Goal: Task Accomplishment & Management: Use online tool/utility

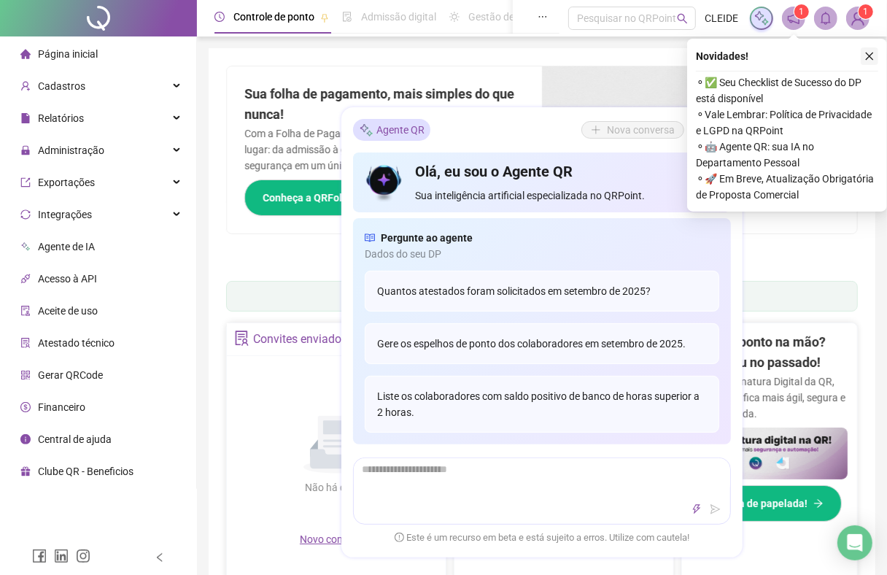
click at [872, 48] on button "button" at bounding box center [868, 55] width 17 height 17
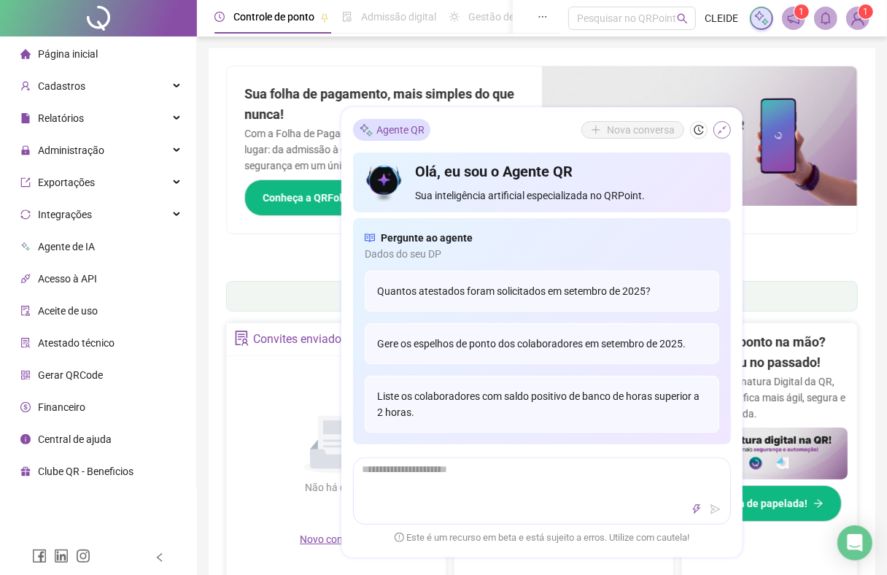
click at [719, 125] on icon "shrink" at bounding box center [722, 130] width 10 height 10
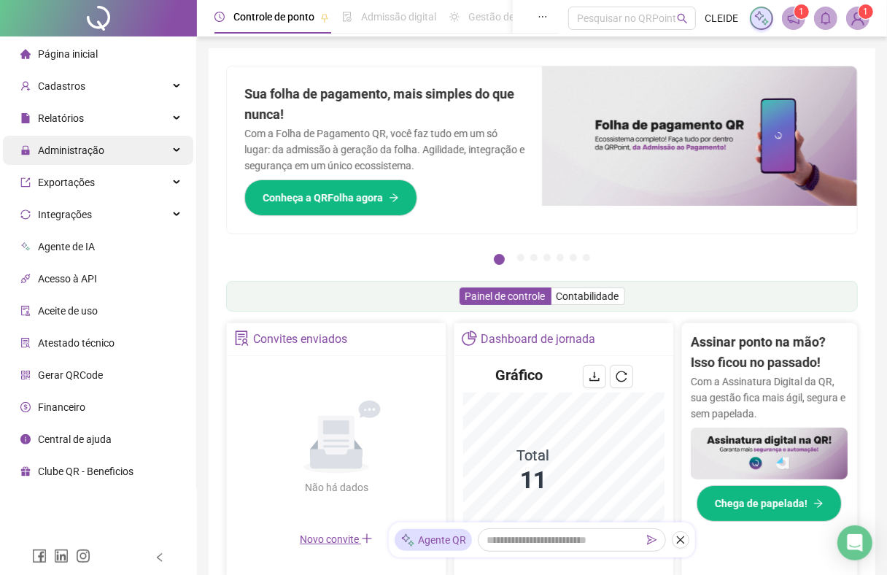
click at [41, 144] on span "Administração" at bounding box center [71, 150] width 66 height 12
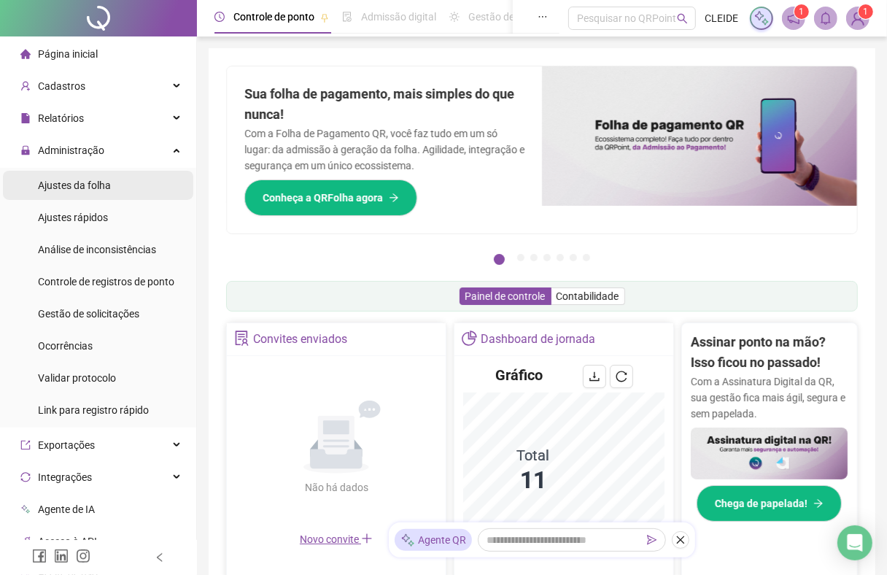
click at [109, 190] on span "Ajustes da folha" at bounding box center [74, 185] width 73 height 12
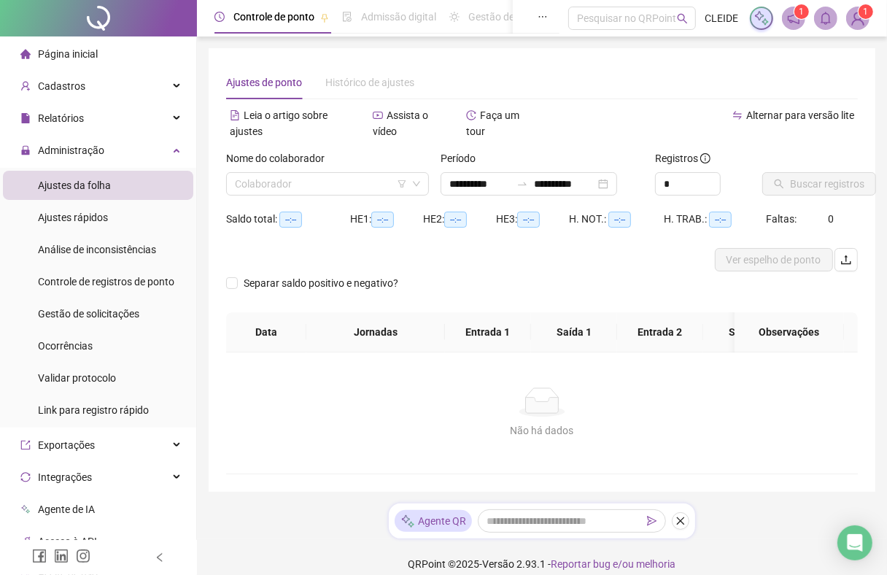
type input "**********"
click at [256, 176] on input "search" at bounding box center [321, 184] width 172 height 22
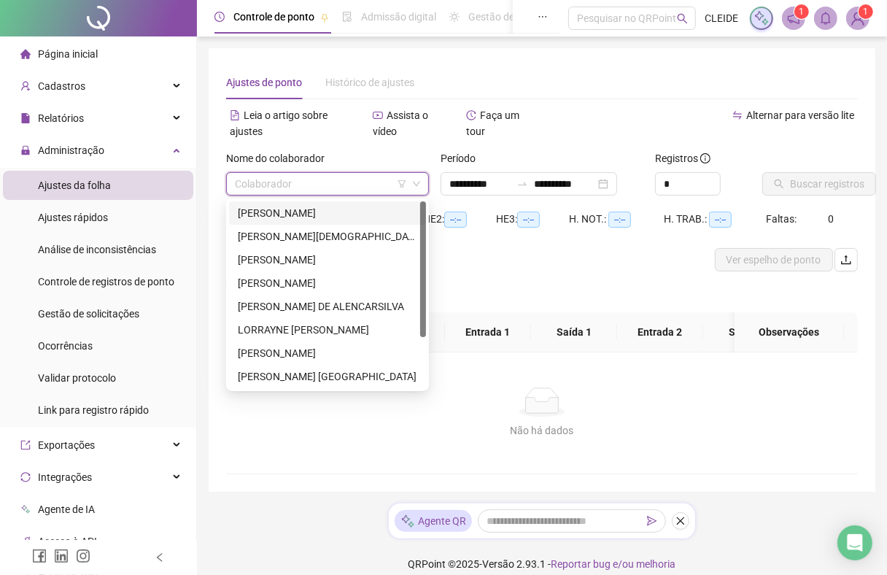
click at [249, 213] on div "[PERSON_NAME]" at bounding box center [327, 213] width 179 height 16
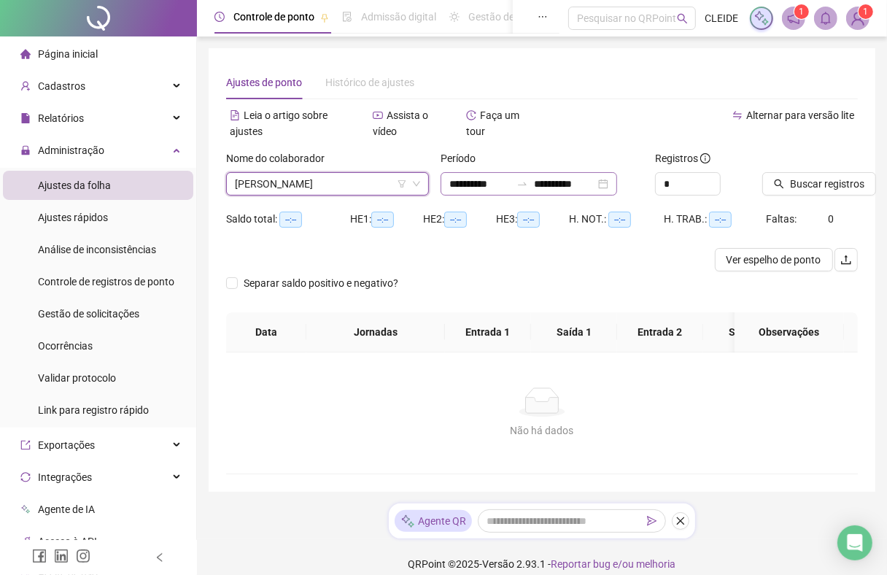
click at [482, 174] on div "**********" at bounding box center [528, 183] width 176 height 23
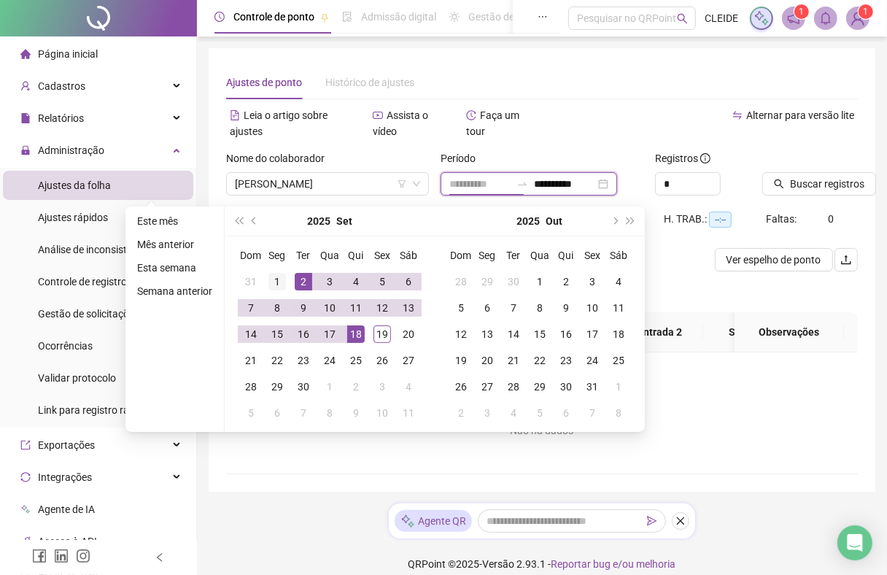
type input "**********"
click at [278, 279] on div "1" at bounding box center [276, 281] width 17 height 17
type input "**********"
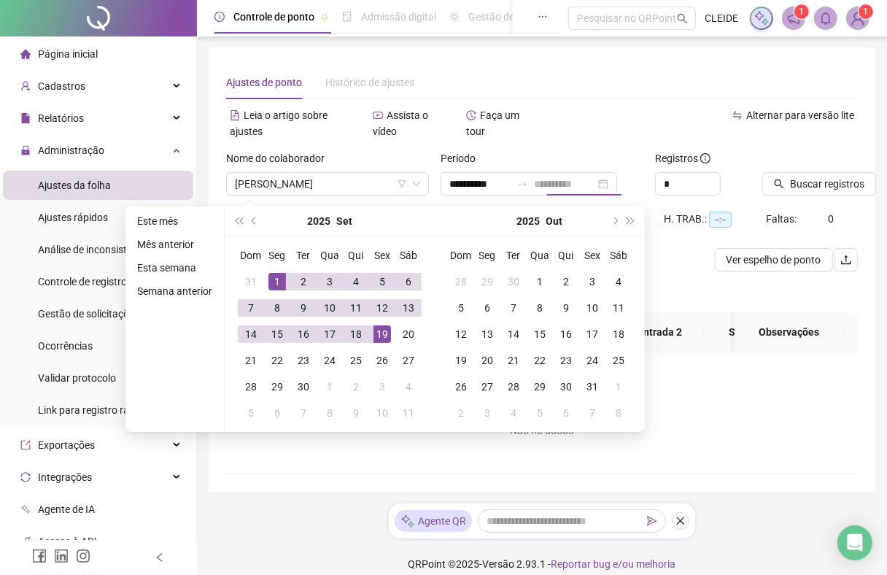
click at [383, 335] on div "19" at bounding box center [381, 333] width 17 height 17
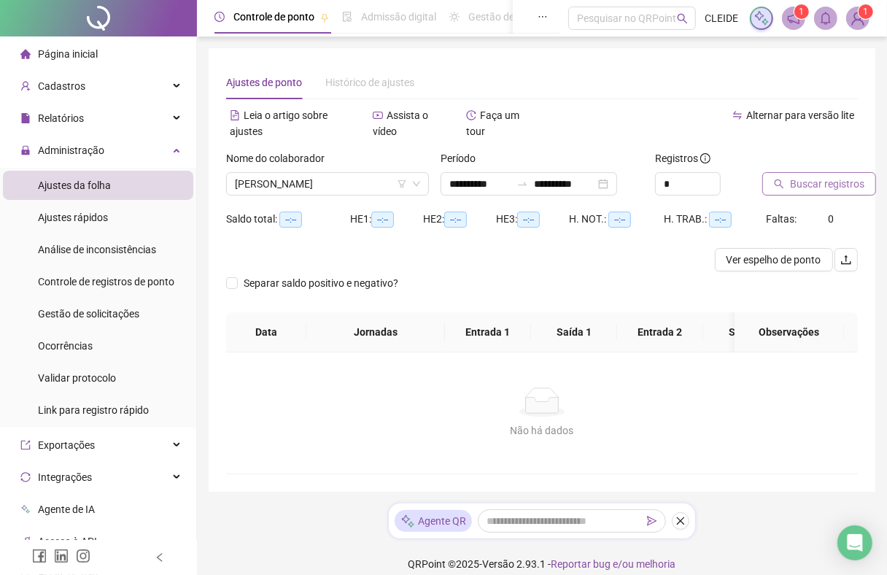
click at [806, 191] on span "Buscar registros" at bounding box center [827, 184] width 74 height 16
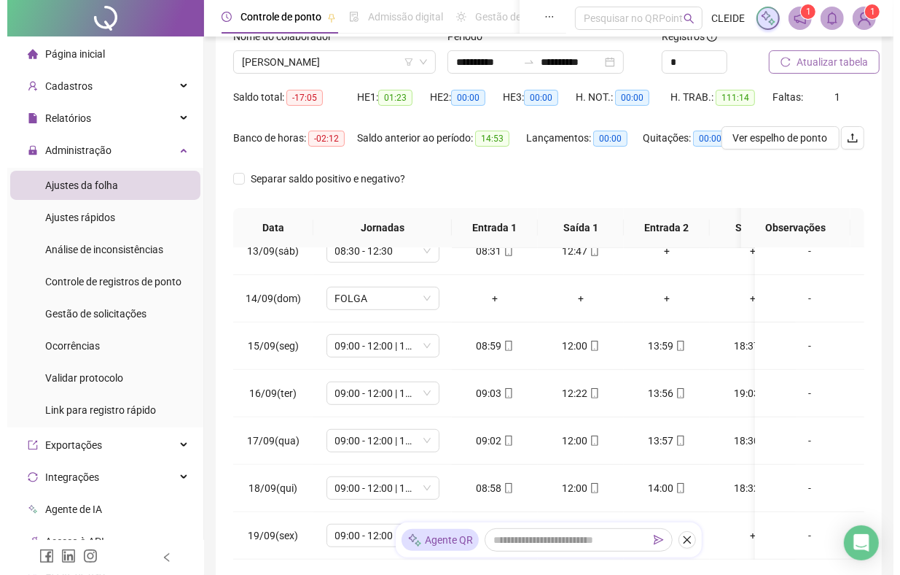
scroll to position [221, 0]
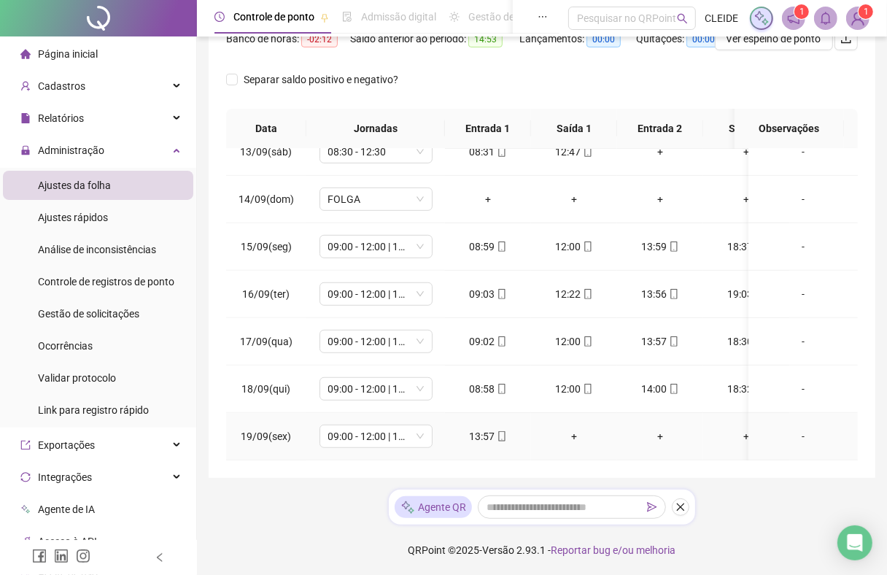
click at [481, 428] on div "13:57" at bounding box center [487, 436] width 63 height 16
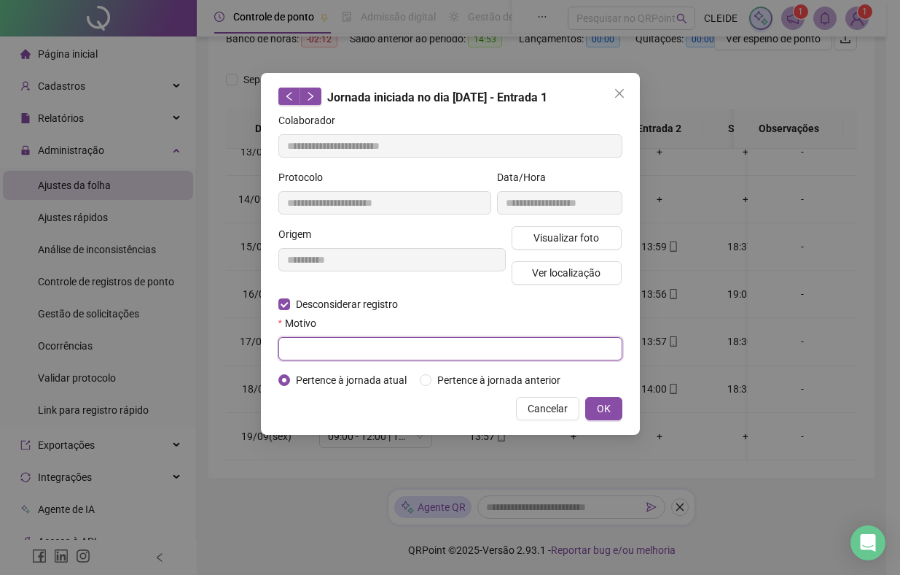
click at [314, 352] on input "text" at bounding box center [451, 348] width 344 height 23
type input "*"
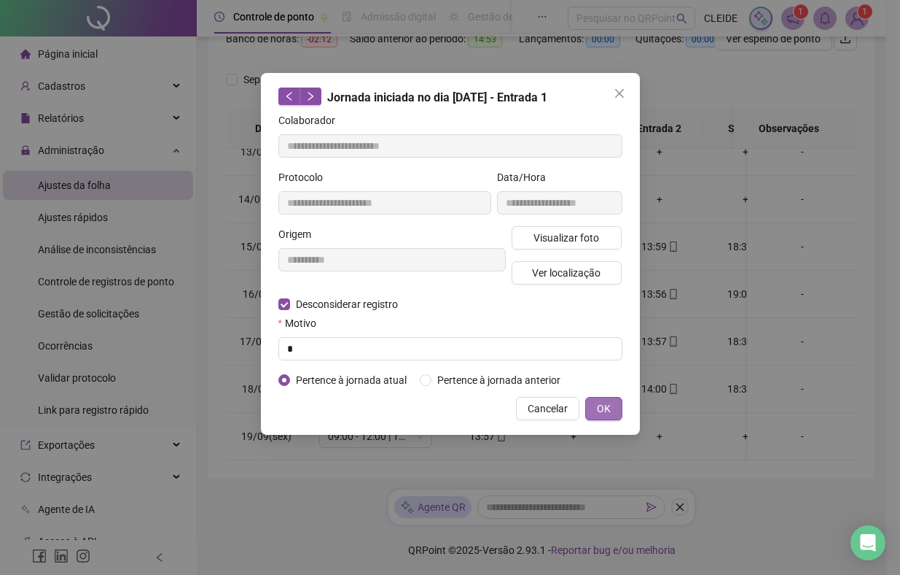
click at [614, 413] on button "OK" at bounding box center [603, 408] width 37 height 23
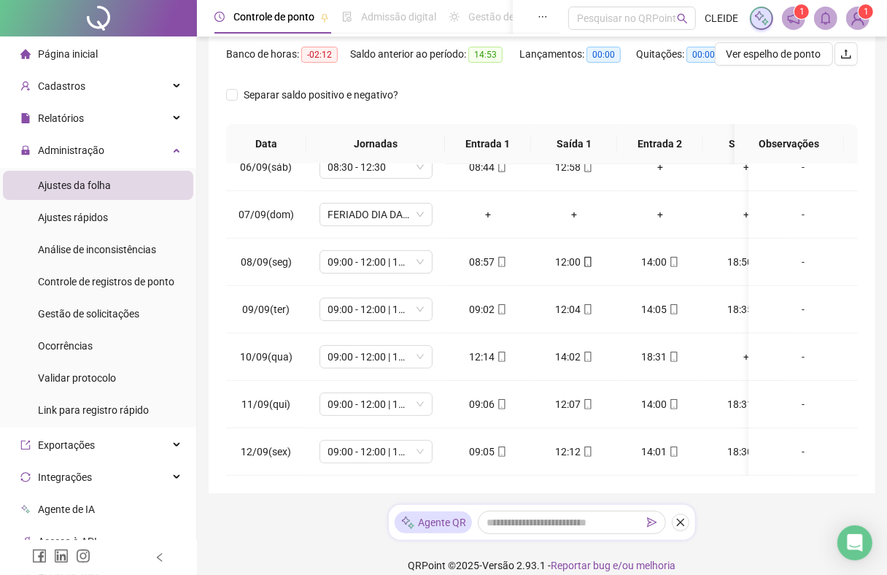
scroll to position [0, 0]
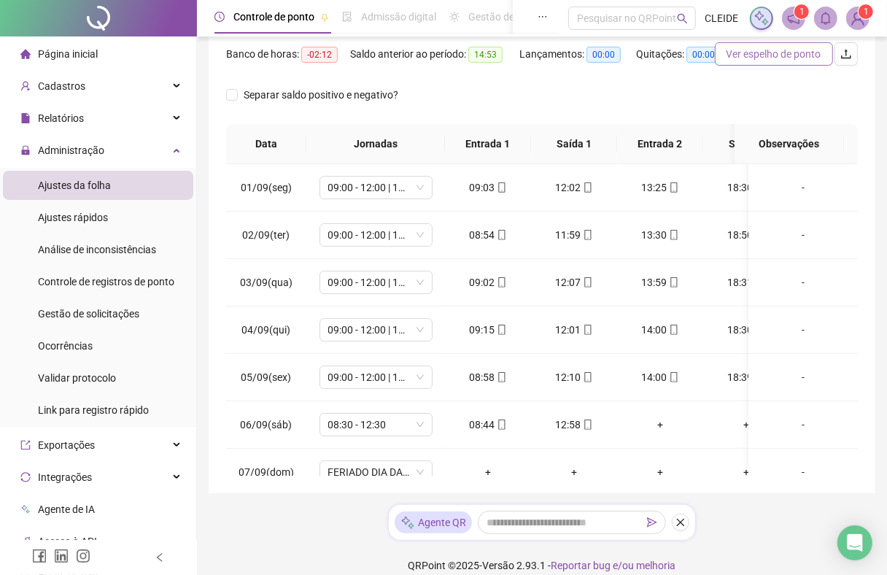
click at [778, 60] on span "Ver espelho de ponto" at bounding box center [773, 54] width 95 height 16
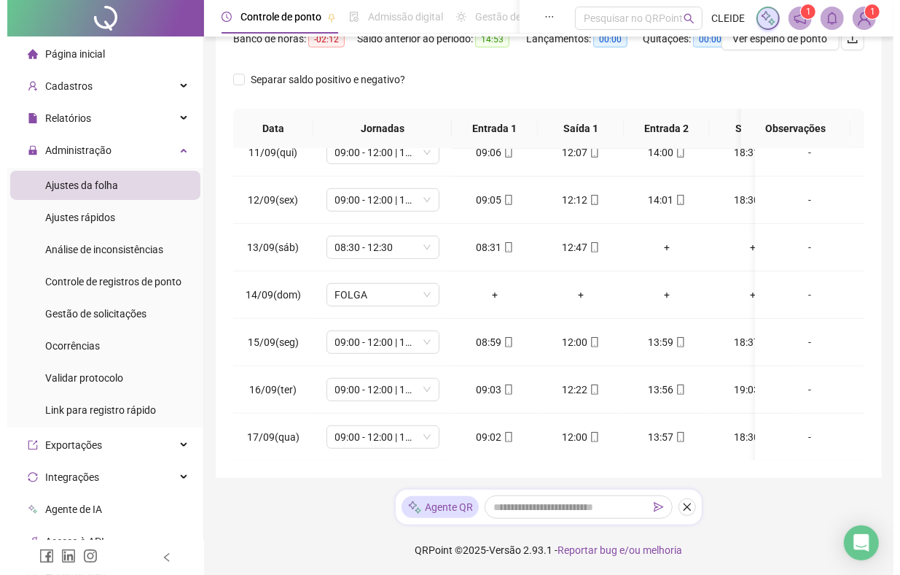
scroll to position [606, 0]
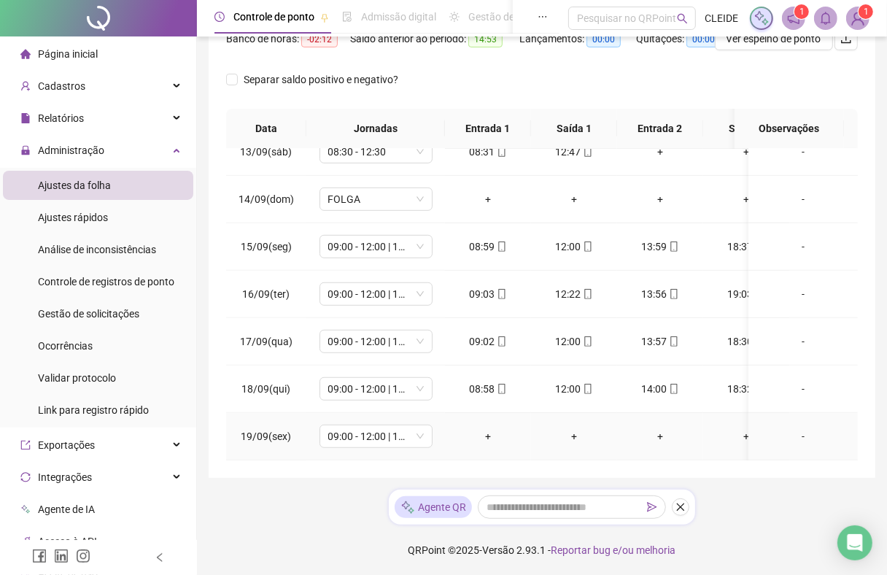
click at [787, 428] on div "-" at bounding box center [803, 436] width 86 height 16
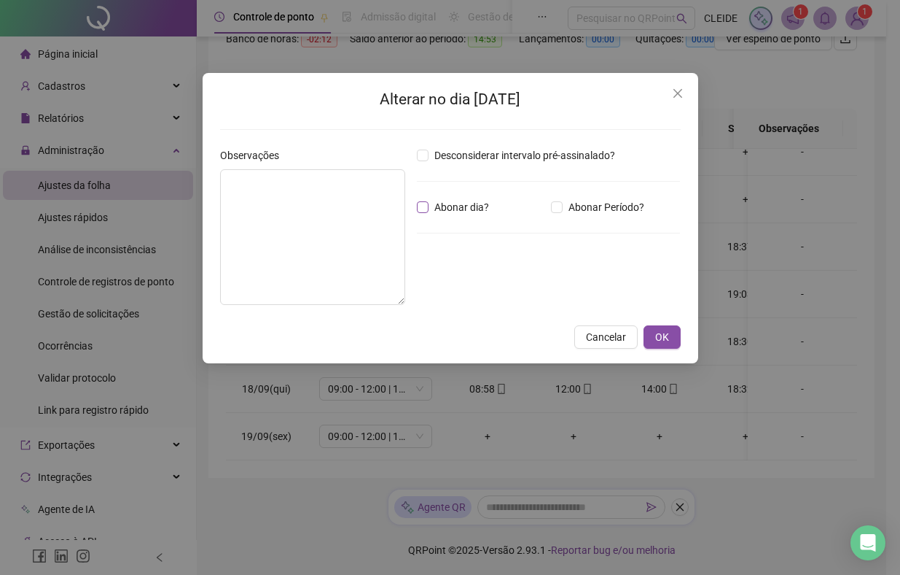
click at [420, 200] on label "Abonar dia?" at bounding box center [456, 207] width 78 height 16
click at [330, 232] on textarea at bounding box center [312, 237] width 185 height 136
type textarea "*"
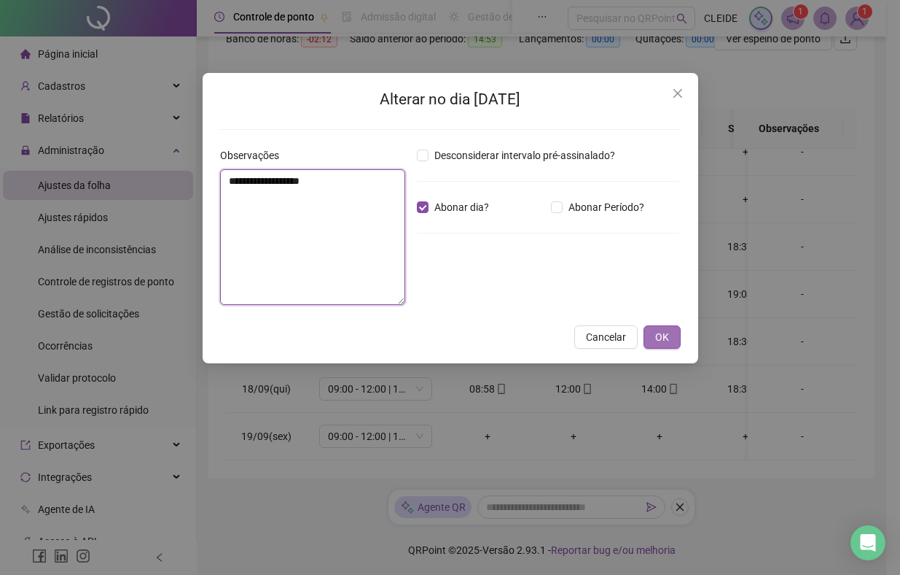
type textarea "**********"
click at [658, 338] on span "OK" at bounding box center [662, 337] width 14 height 16
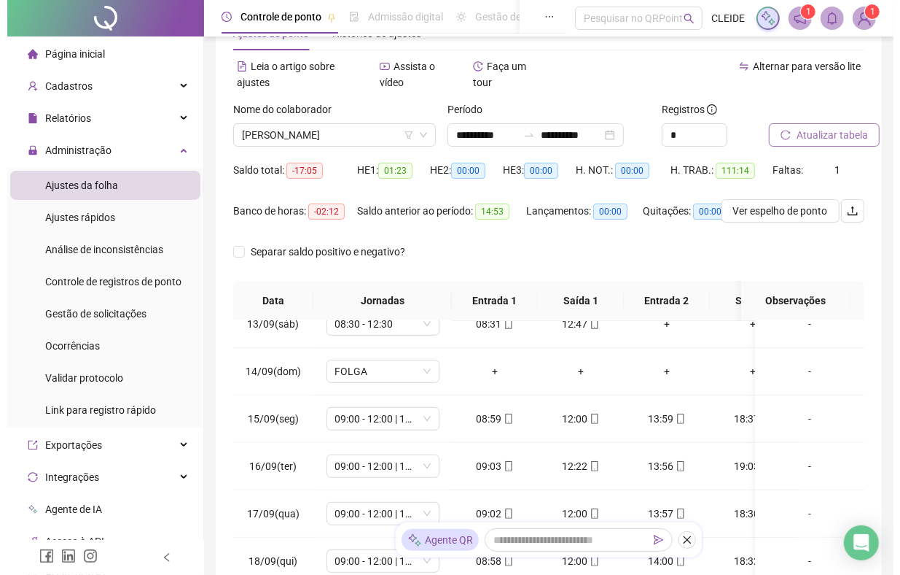
scroll to position [23, 0]
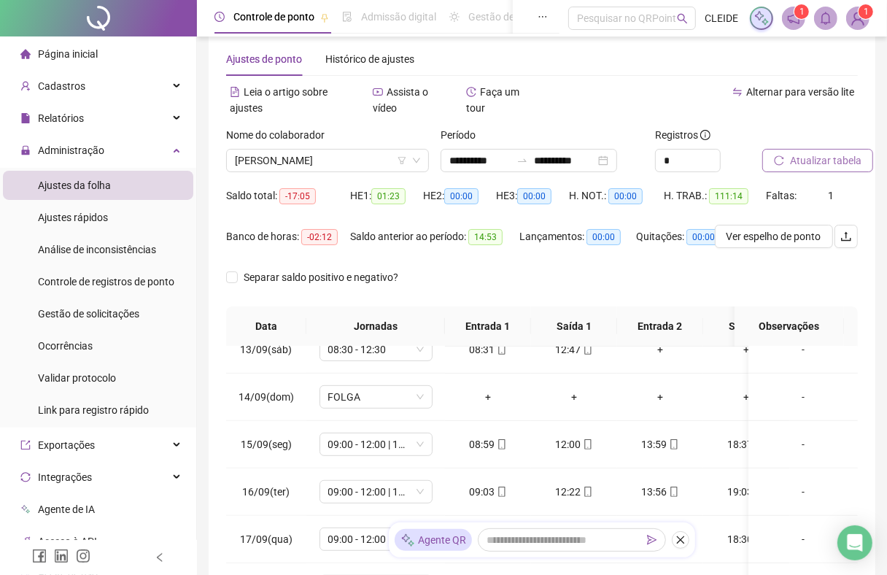
click at [818, 158] on span "Atualizar tabela" at bounding box center [825, 160] width 71 height 16
click at [304, 163] on span "[PERSON_NAME]" at bounding box center [327, 160] width 185 height 22
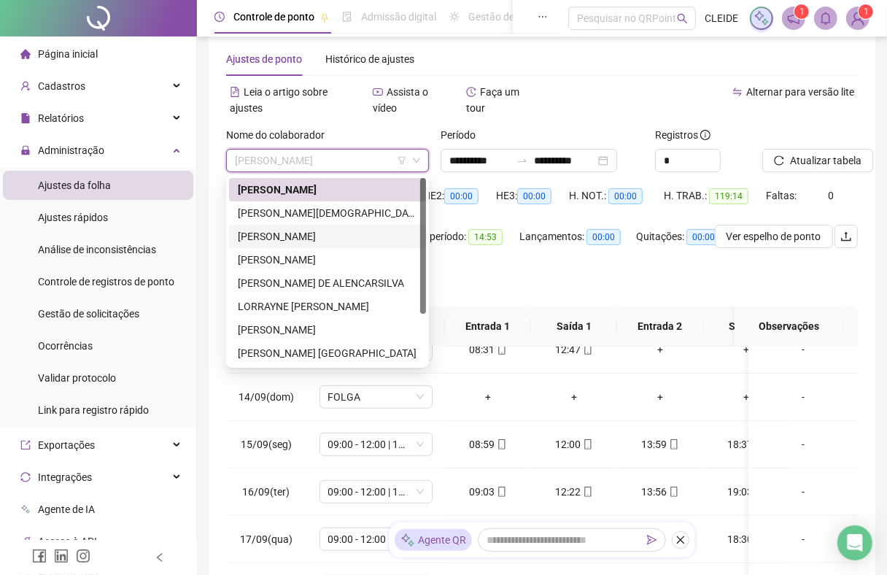
click at [265, 238] on div "[PERSON_NAME]" at bounding box center [327, 236] width 179 height 16
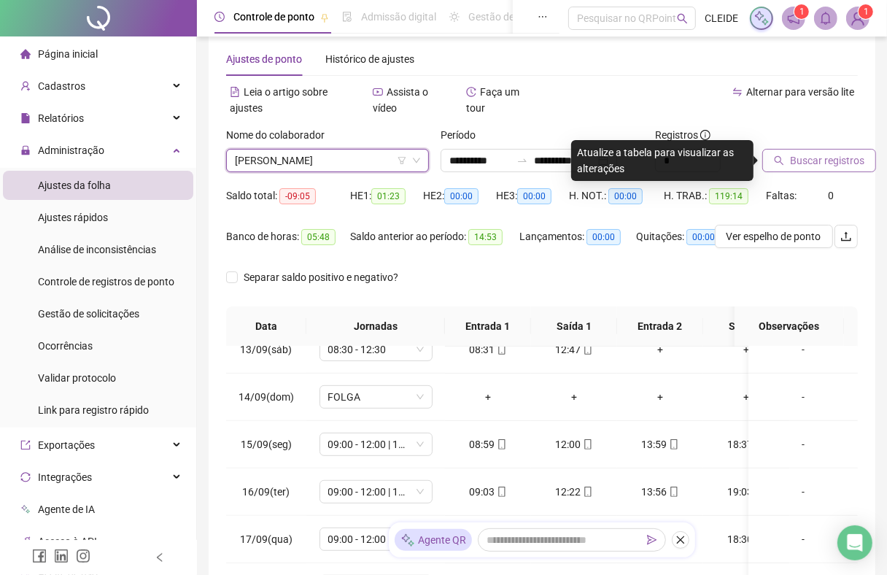
click at [841, 155] on span "Buscar registros" at bounding box center [827, 160] width 74 height 16
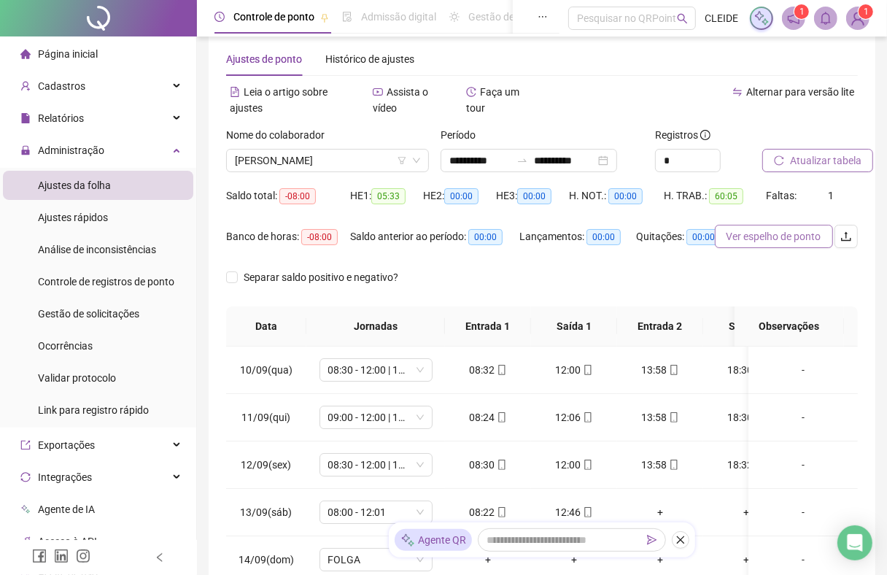
click at [740, 238] on span "Ver espelho de ponto" at bounding box center [773, 236] width 95 height 16
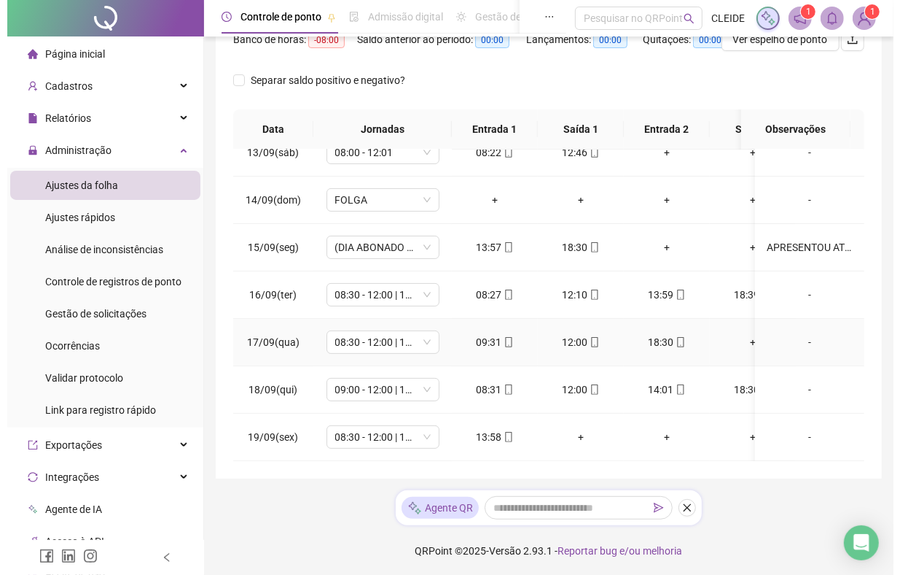
scroll to position [221, 0]
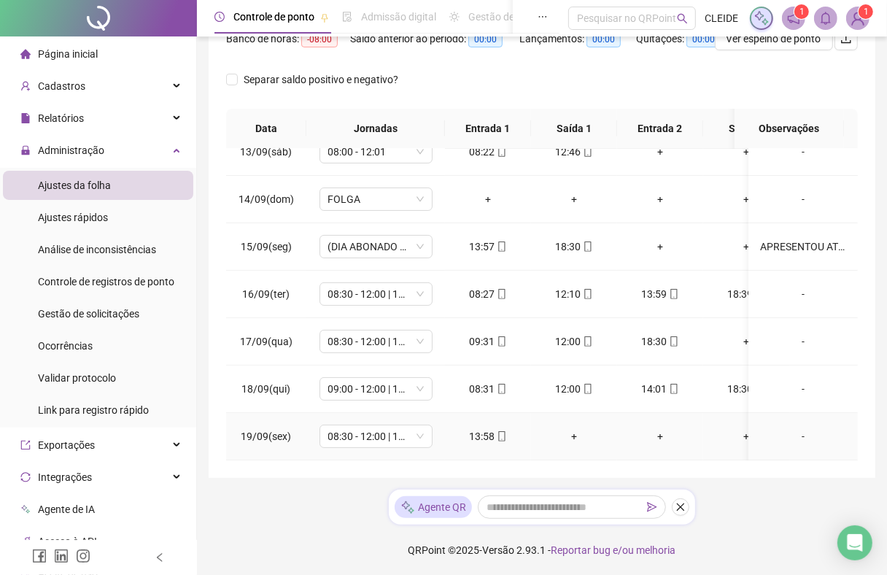
click at [782, 428] on div "-" at bounding box center [803, 436] width 86 height 16
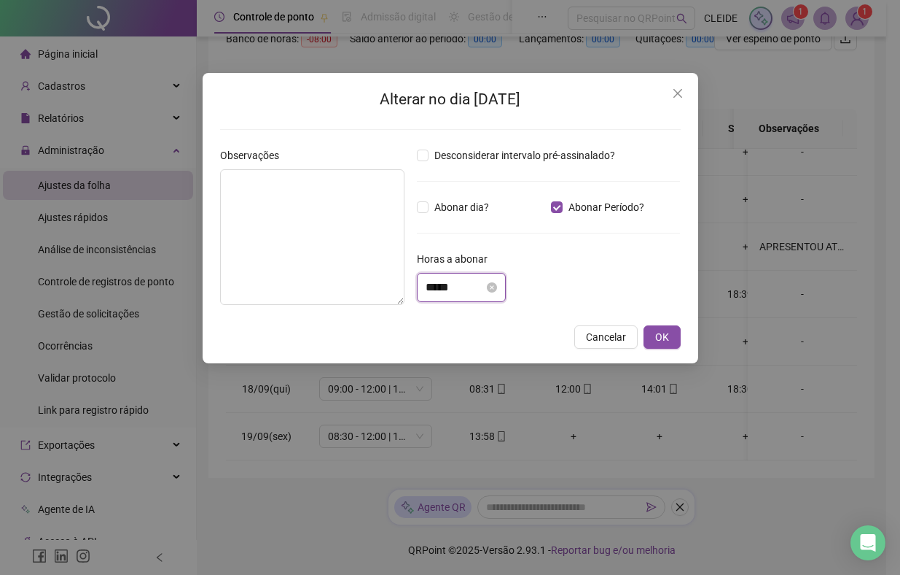
click at [432, 292] on input "*****" at bounding box center [455, 287] width 58 height 17
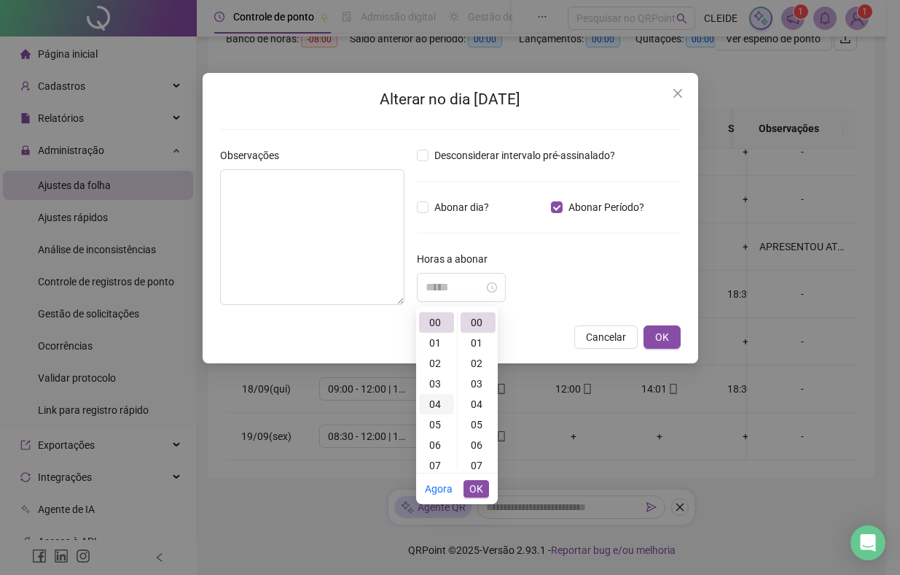
click at [439, 402] on div "04" at bounding box center [436, 404] width 35 height 20
click at [481, 322] on div "00" at bounding box center [478, 322] width 35 height 20
type input "*****"
click at [475, 483] on span "OK" at bounding box center [477, 488] width 14 height 16
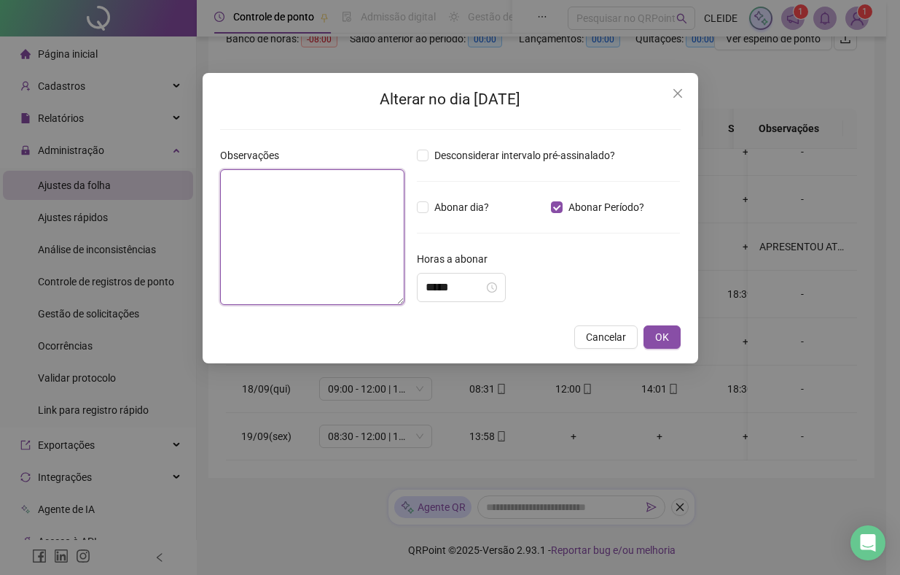
click at [279, 217] on textarea at bounding box center [312, 237] width 184 height 136
type textarea "**********"
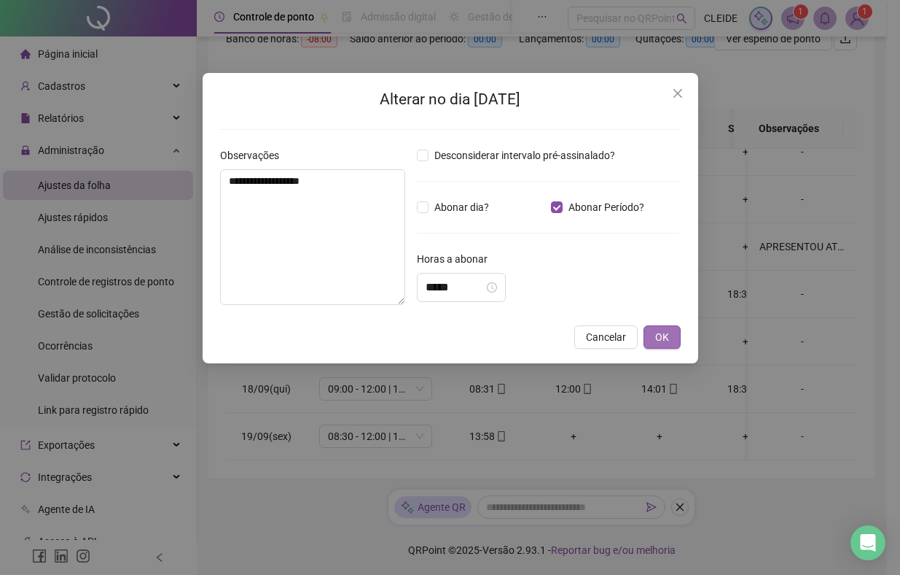
click at [657, 343] on span "OK" at bounding box center [662, 337] width 14 height 16
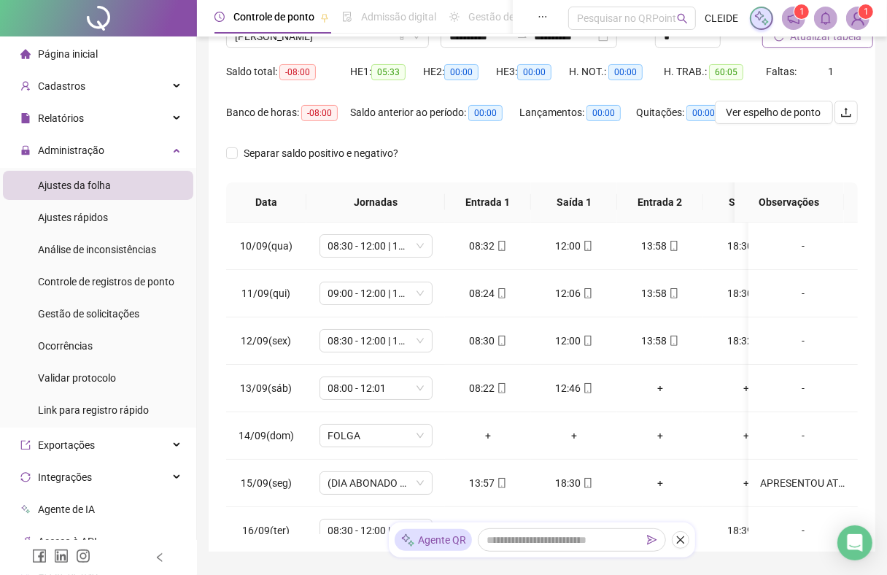
scroll to position [114, 0]
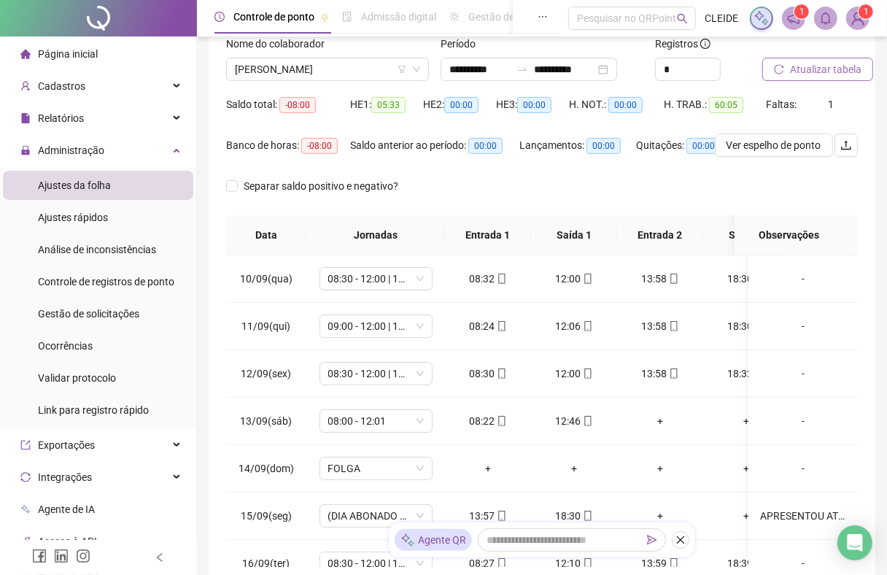
click at [822, 70] on span "Atualizar tabela" at bounding box center [825, 69] width 71 height 16
